Goal: Check status: Check status

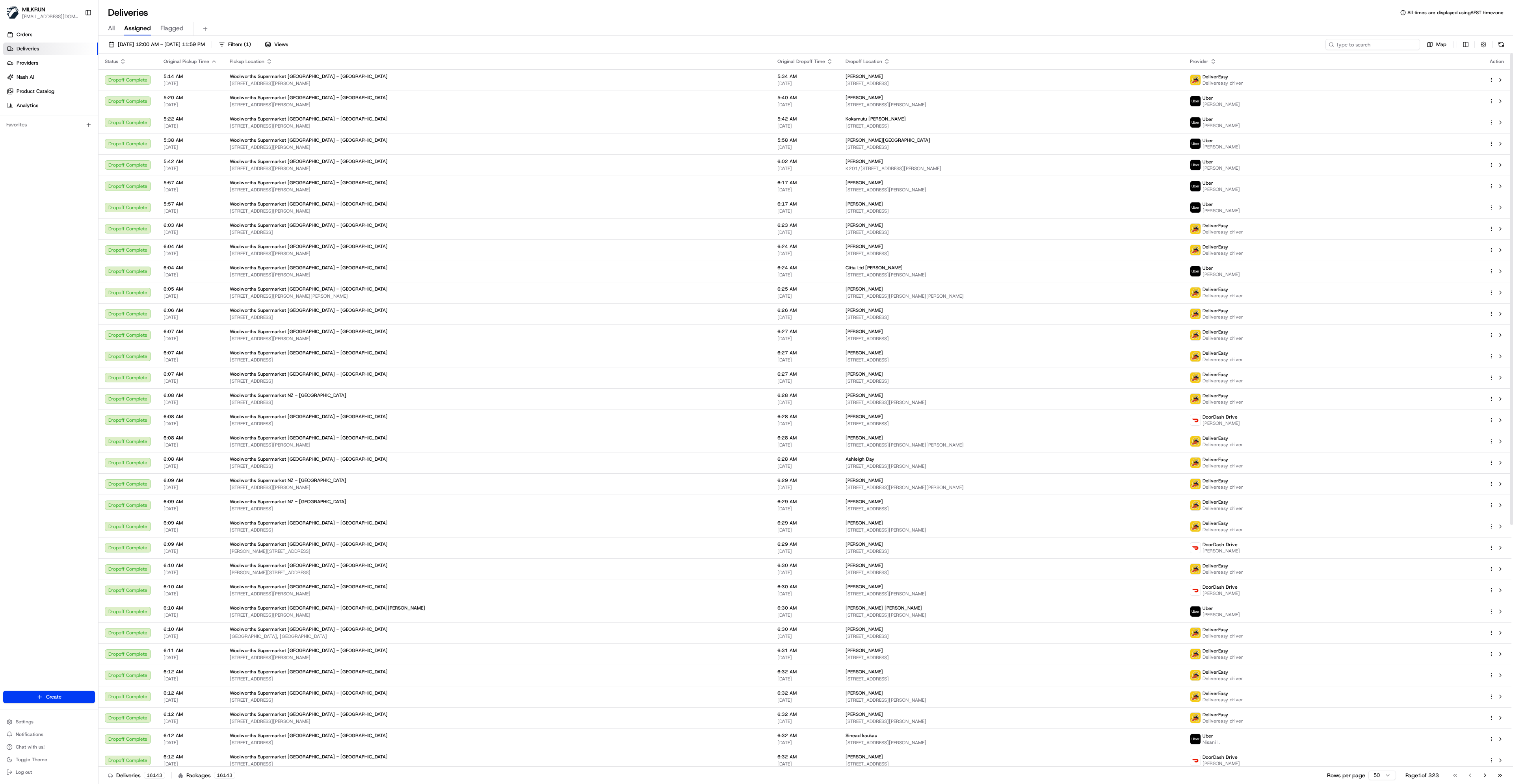
click at [1382, 45] on input at bounding box center [1372, 44] width 94 height 11
paste input "1fed7ab8-b304-4285-bd33-d1b4f9fef22f"
type input "1fed7ab8-b304-4285-bd33-d1b4f9fef22f"
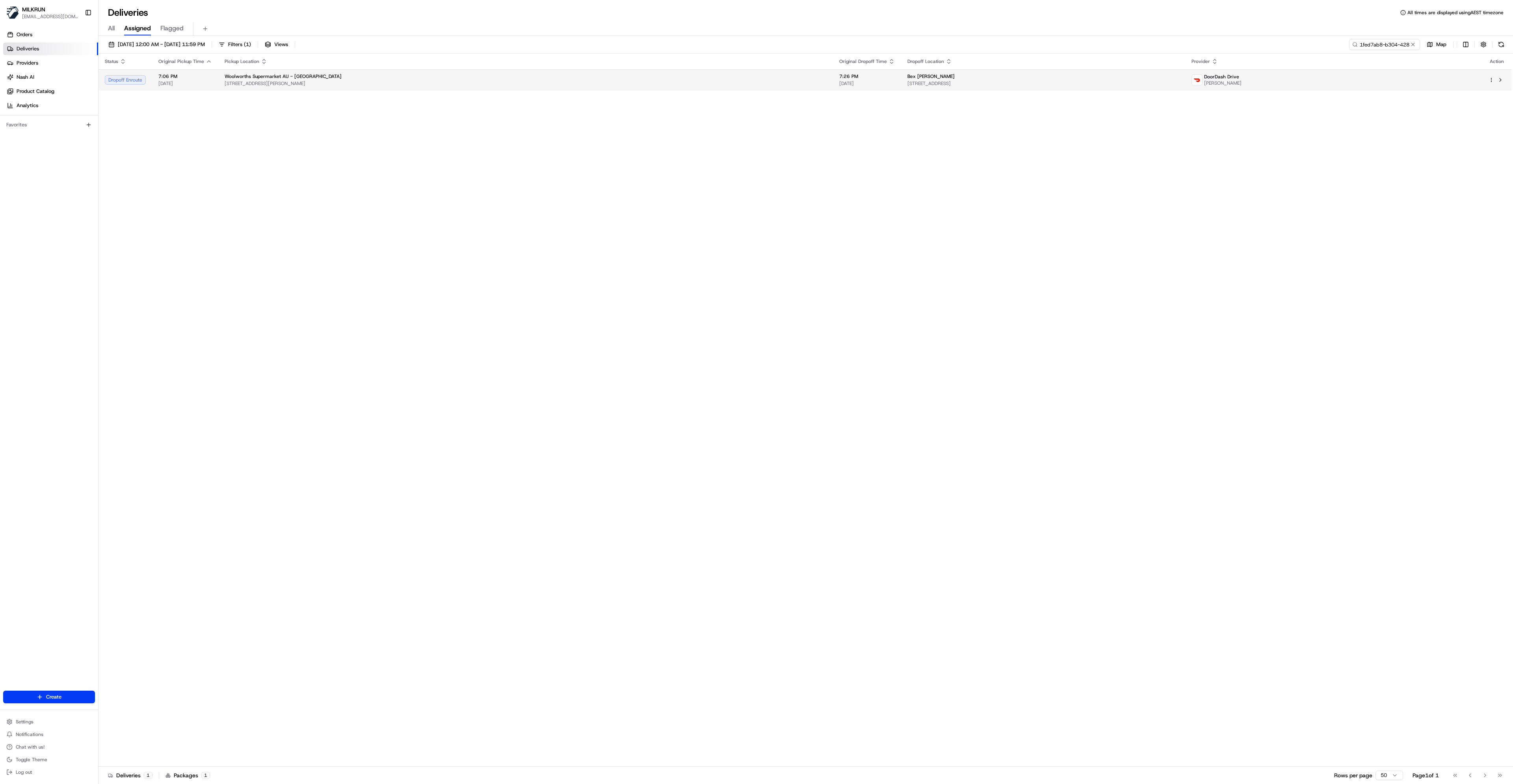
click at [446, 85] on span "[STREET_ADDRESS][PERSON_NAME]" at bounding box center [526, 83] width 602 height 7
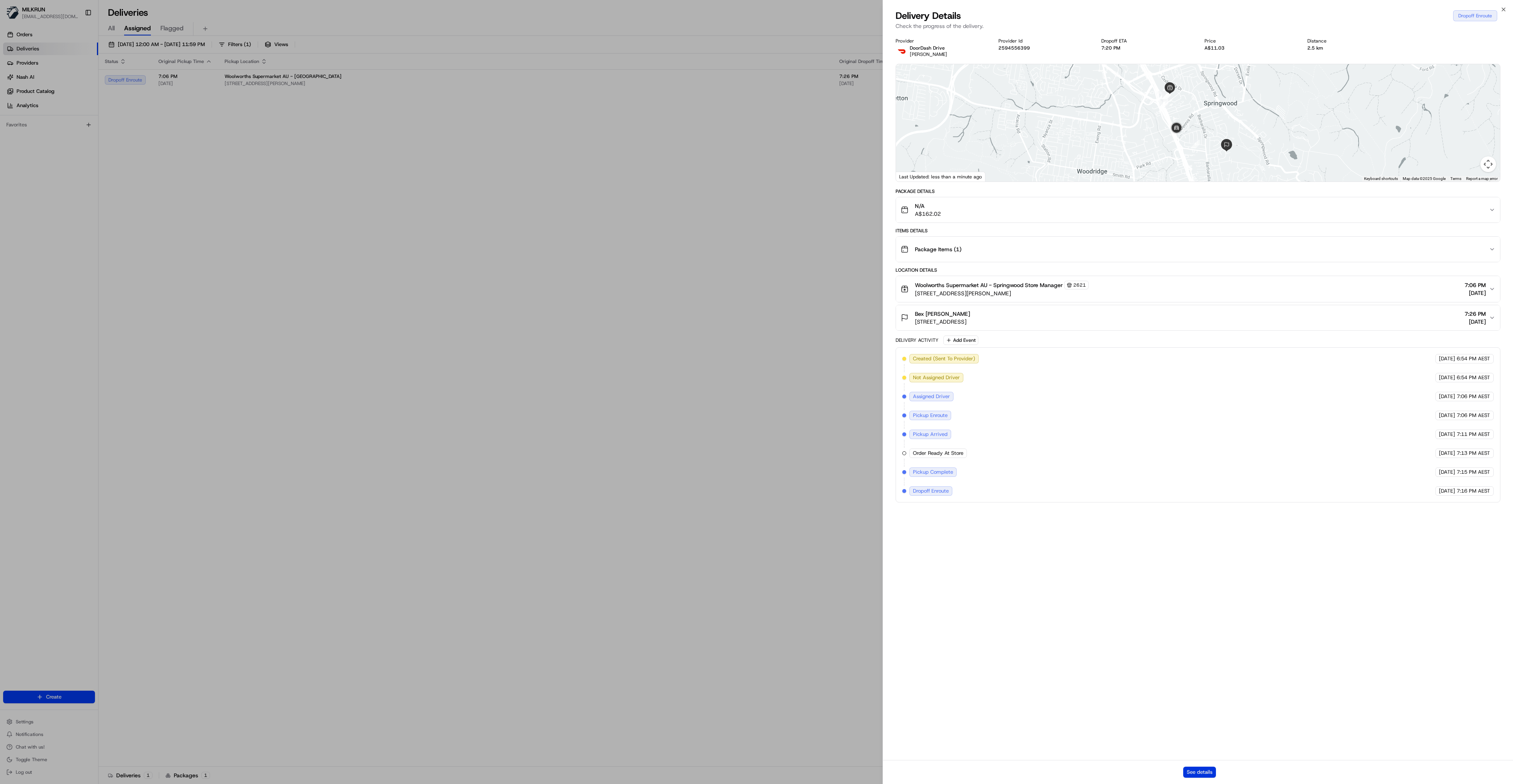
click at [1195, 773] on button "See details" at bounding box center [1199, 772] width 33 height 11
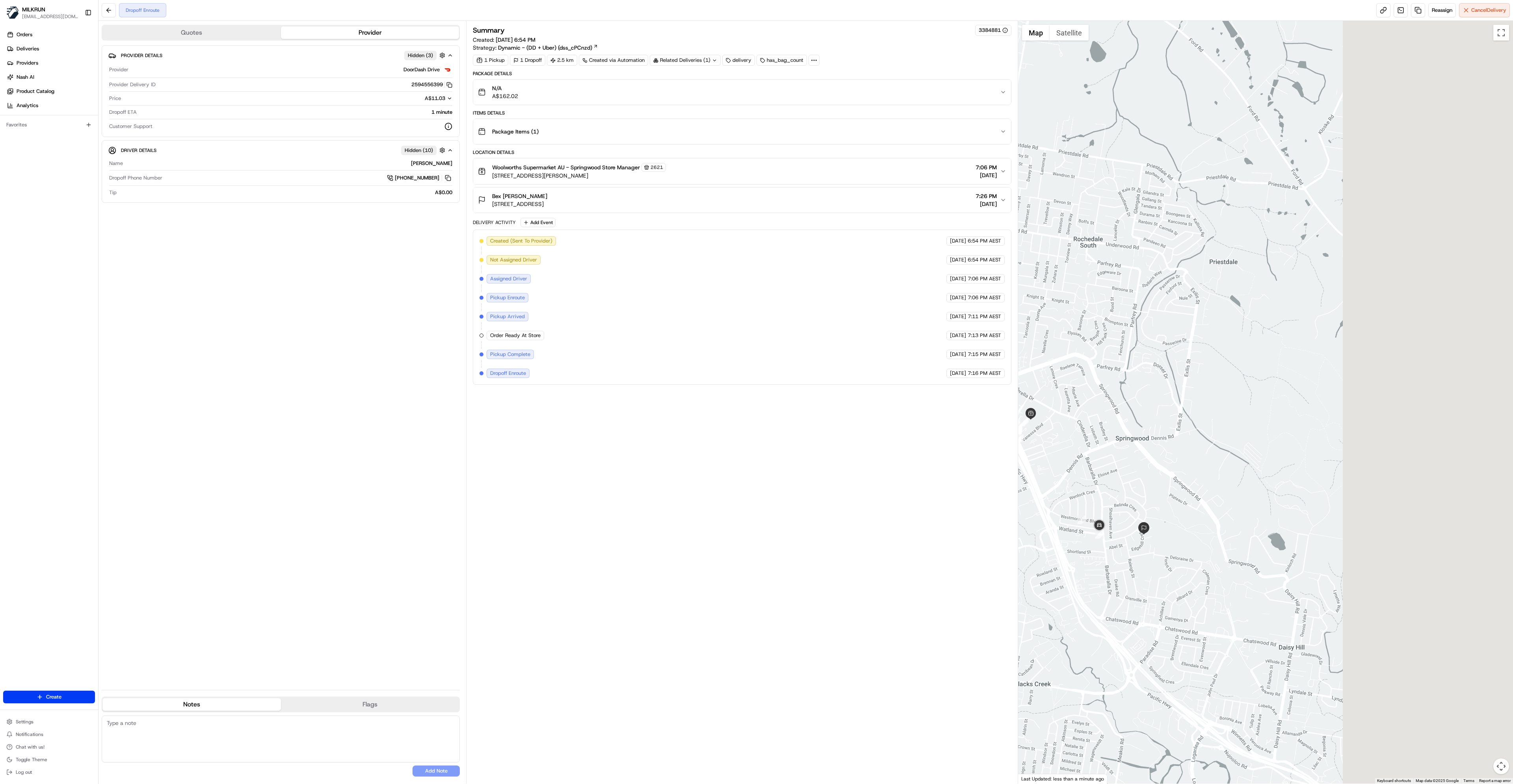
drag, startPoint x: 1315, startPoint y: 449, endPoint x: 1089, endPoint y: 455, distance: 226.1
click at [1089, 455] on div at bounding box center [1266, 402] width 495 height 763
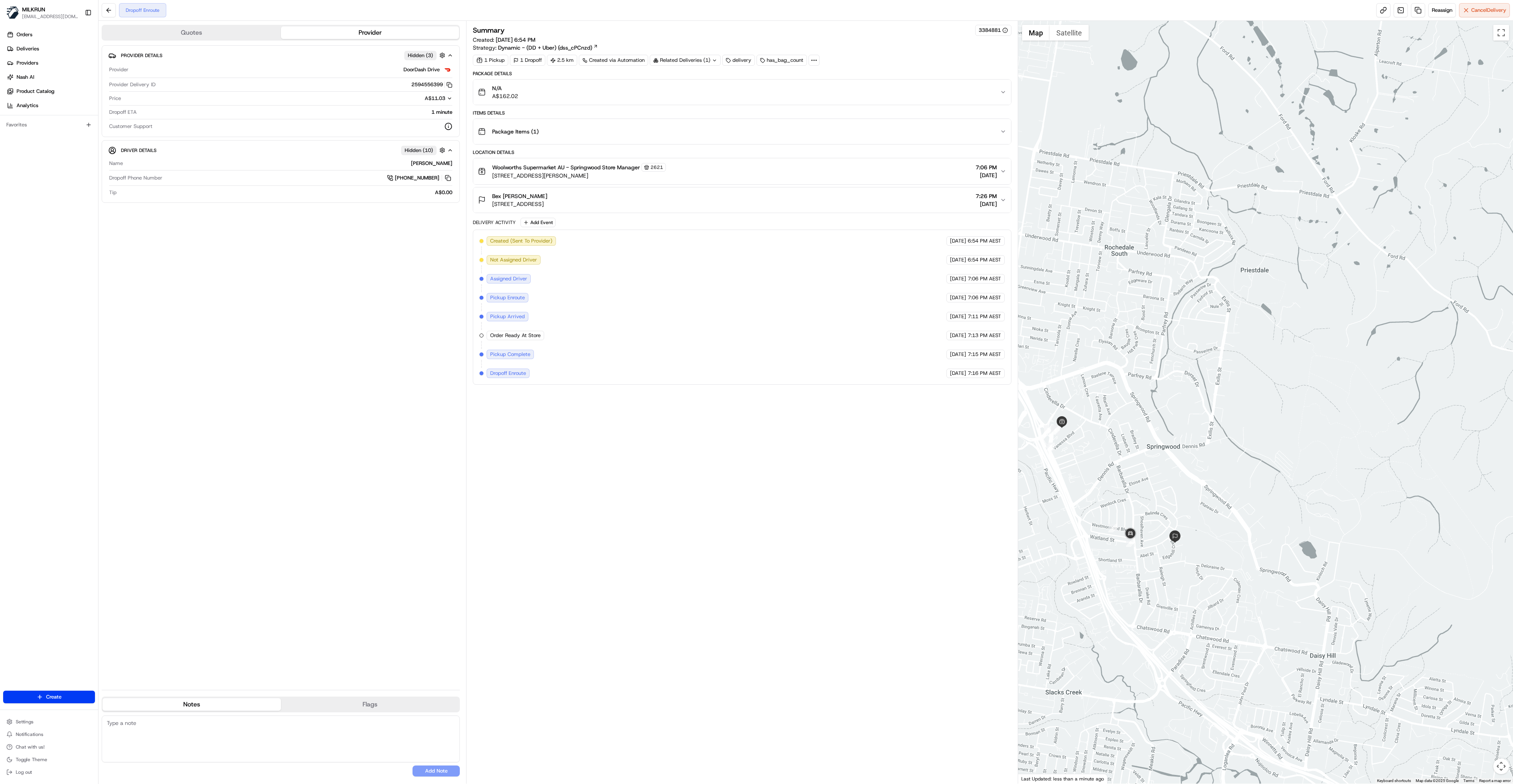
drag, startPoint x: 1134, startPoint y: 571, endPoint x: 1175, endPoint y: 578, distance: 41.6
click at [1175, 578] on div at bounding box center [1266, 402] width 495 height 763
